Goal: Book appointment/travel/reservation

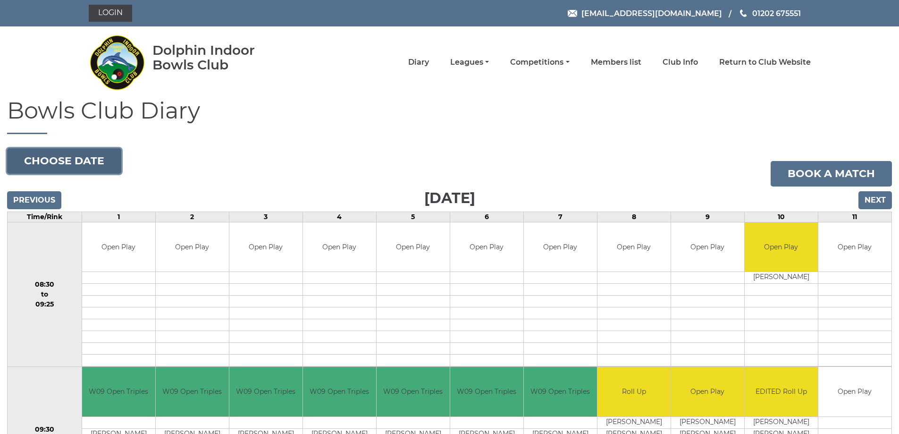
click at [108, 159] on button "Choose date" at bounding box center [64, 160] width 114 height 25
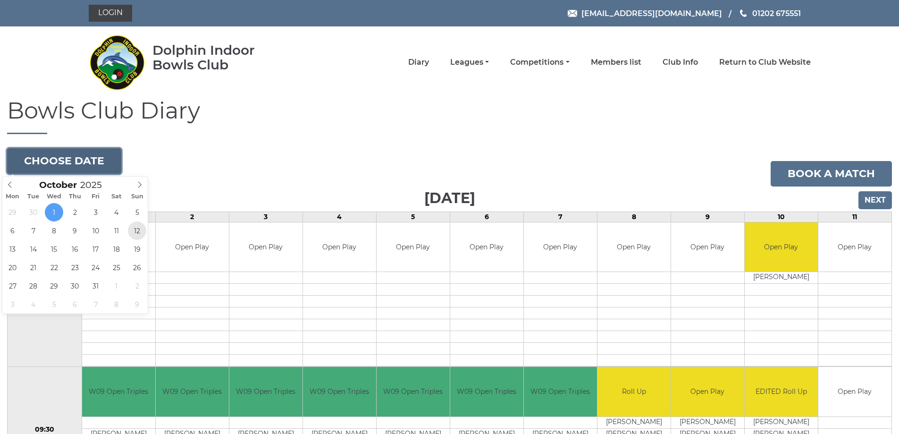
type input "2025-10-12"
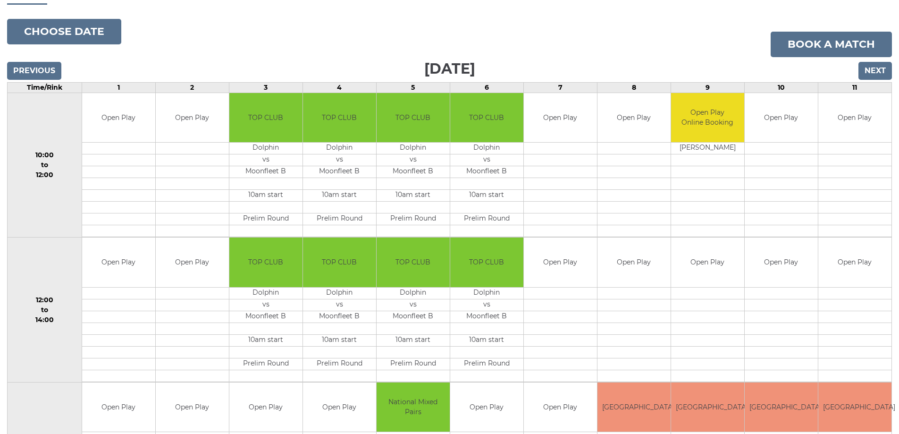
scroll to position [94, 0]
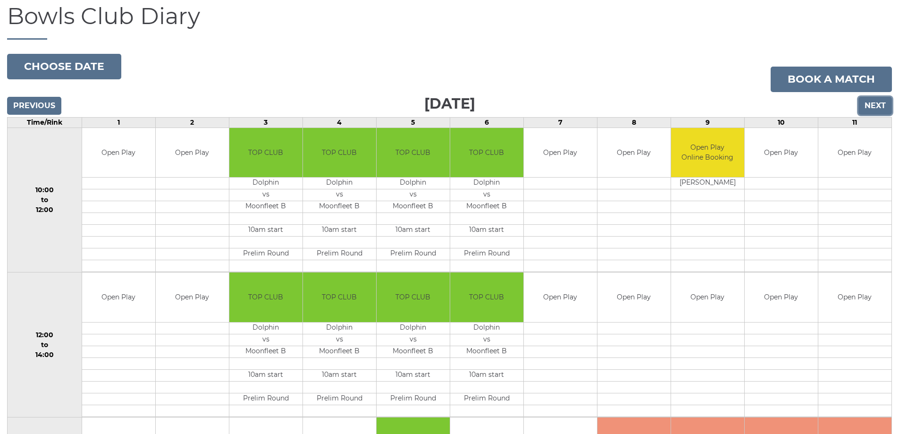
click at [869, 104] on input "Next" at bounding box center [876, 106] width 34 height 18
